Goal: Task Accomplishment & Management: Manage account settings

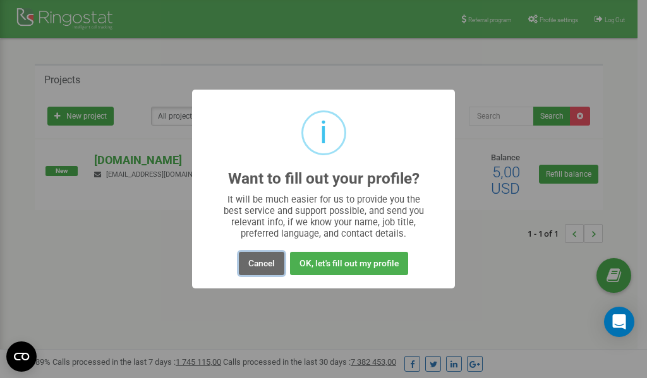
click at [266, 264] on button "Cancel" at bounding box center [261, 263] width 45 height 23
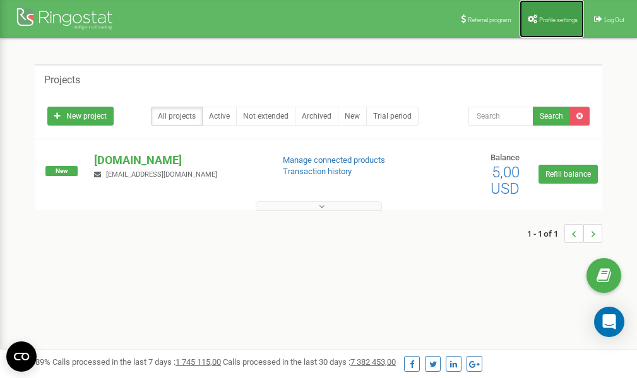
click at [548, 13] on link "Profile settings" at bounding box center [552, 19] width 64 height 38
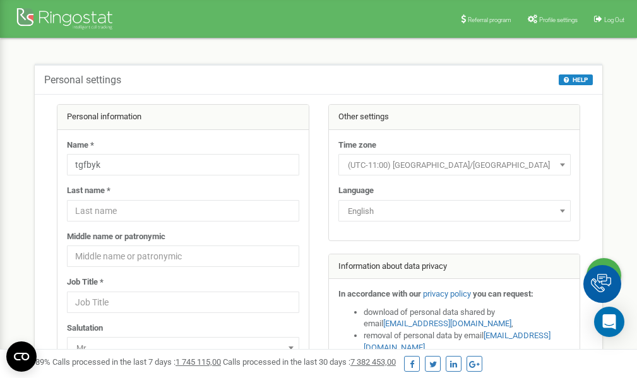
scroll to position [63, 0]
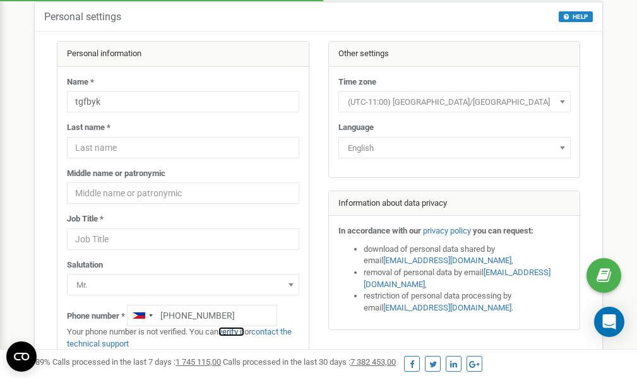
click at [236, 331] on link "verify it" at bounding box center [232, 331] width 26 height 9
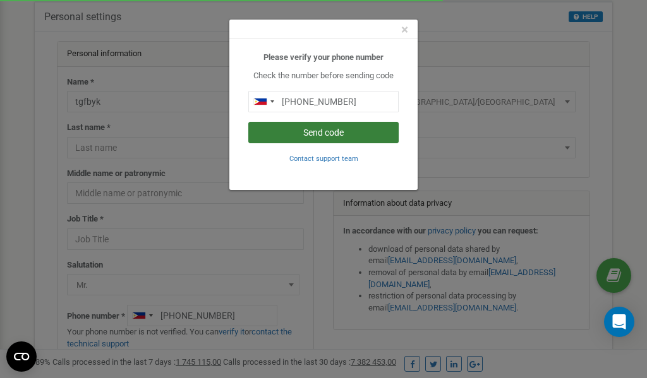
click at [334, 133] on button "Send code" at bounding box center [323, 132] width 150 height 21
